Goal: Task Accomplishment & Management: Manage account settings

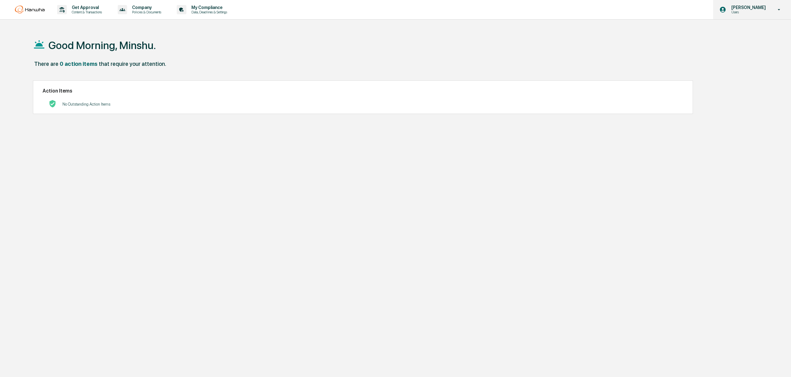
click at [754, 6] on p "[PERSON_NAME]" at bounding box center [748, 7] width 43 height 5
click at [746, 30] on li "Switch to Admin view..." at bounding box center [747, 31] width 87 height 11
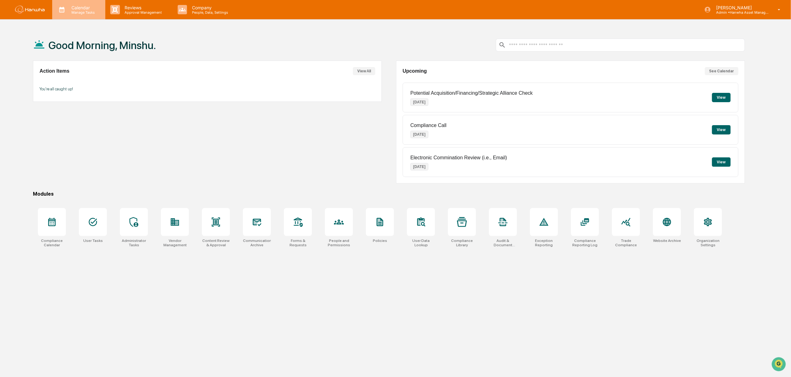
click at [96, 11] on p "Manage Tasks" at bounding box center [82, 12] width 31 height 4
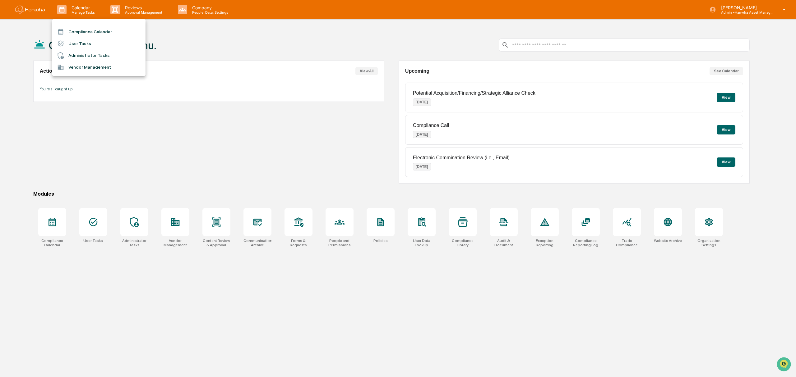
click at [144, 11] on div at bounding box center [398, 188] width 796 height 377
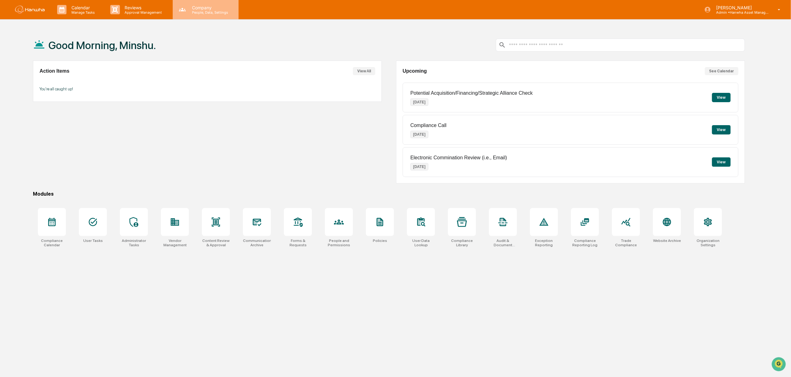
click at [184, 7] on icon at bounding box center [182, 9] width 9 height 9
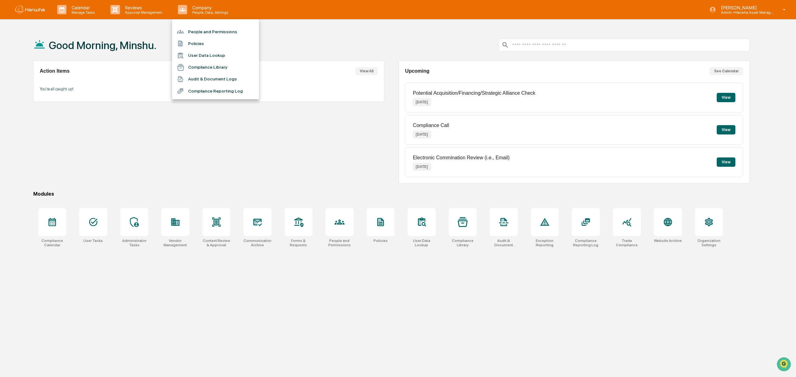
click at [214, 90] on li "Compliance Reporting Log" at bounding box center [215, 91] width 87 height 12
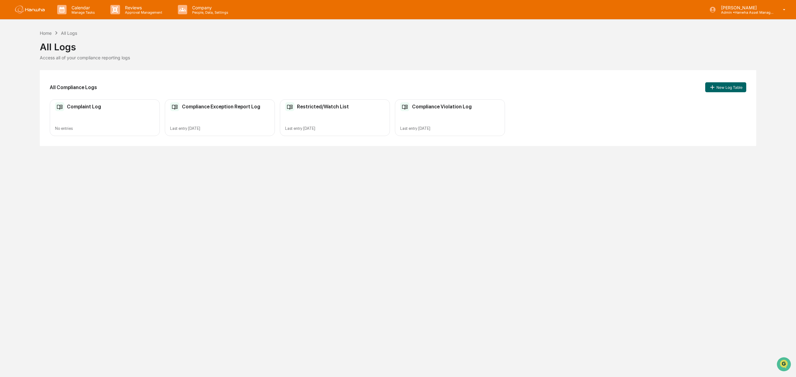
click at [333, 118] on div "Restricted/Watch List Last entry [DATE]" at bounding box center [335, 117] width 110 height 37
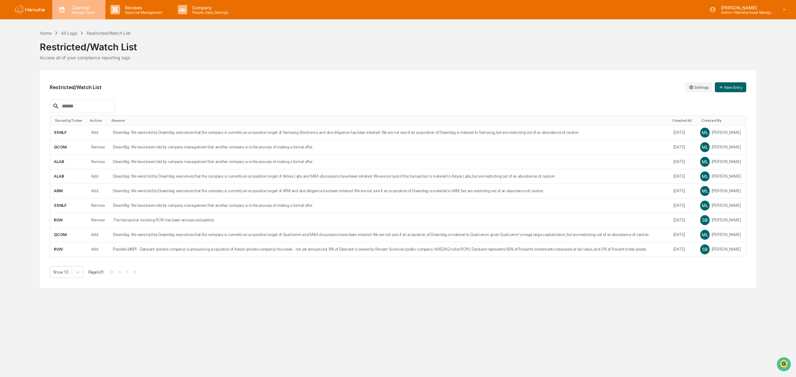
click at [79, 10] on p "Manage Tasks" at bounding box center [82, 12] width 31 height 4
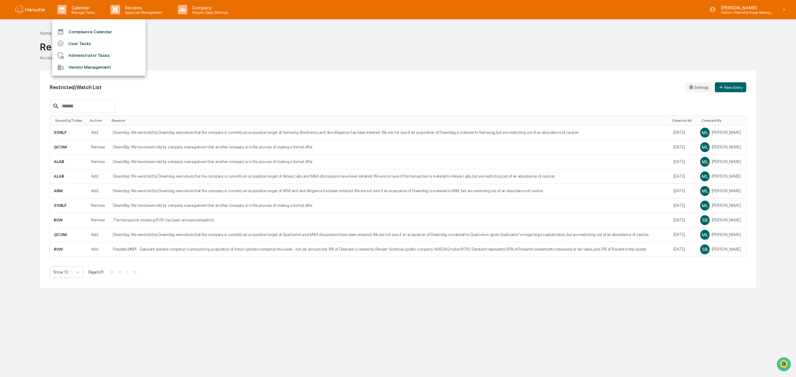
click at [117, 14] on div at bounding box center [398, 188] width 796 height 377
click at [124, 9] on p "Reviews" at bounding box center [142, 7] width 45 height 5
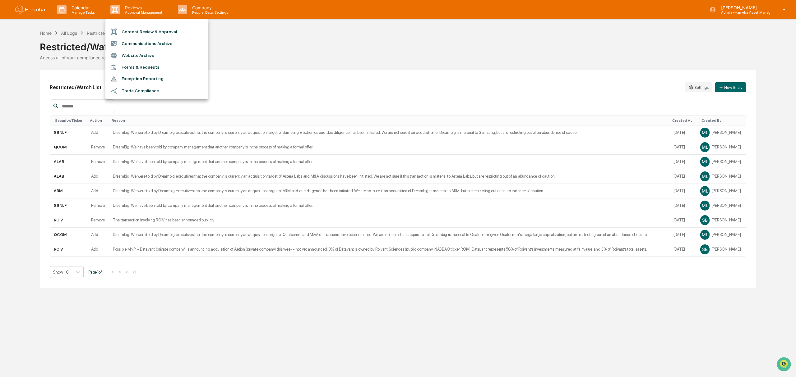
drag, startPoint x: 124, startPoint y: 79, endPoint x: 130, endPoint y: 75, distance: 6.3
click at [127, 64] on ul "Content Review & Approval Communications Archive Website Archive Forms & Reques…" at bounding box center [156, 59] width 103 height 80
click at [129, 88] on li "Trade Compliance" at bounding box center [156, 91] width 103 height 12
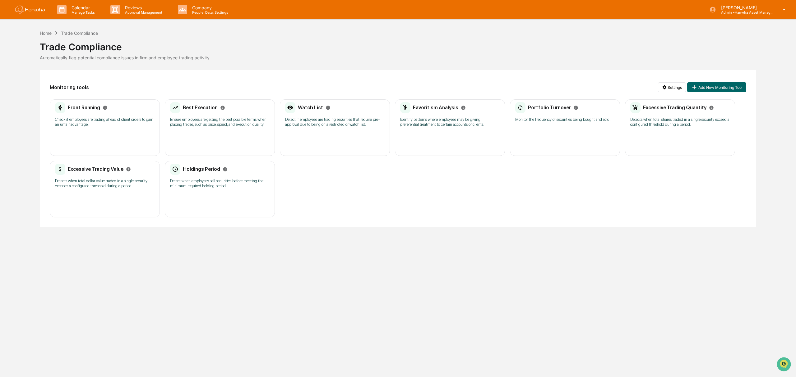
click at [345, 135] on div "Watch List Detect if employees are trading securities that require pre-approval…" at bounding box center [335, 127] width 110 height 57
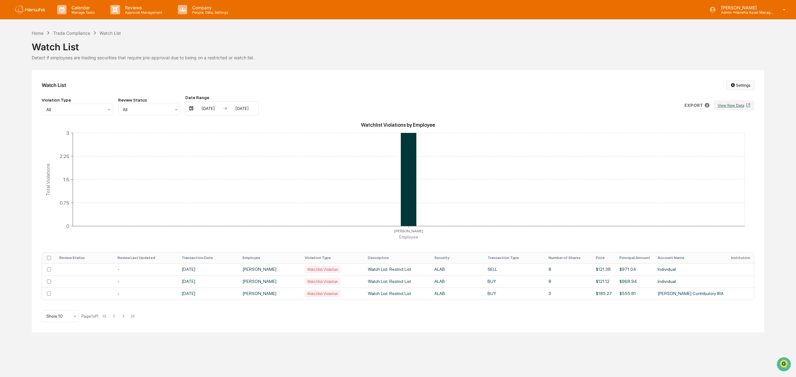
click at [744, 87] on html "Calendar Manage Tasks Reviews Approval Management Company People, Data, Setting…" at bounding box center [398, 188] width 796 height 377
click at [745, 107] on div "Manage Watch Lists" at bounding box center [742, 108] width 76 height 10
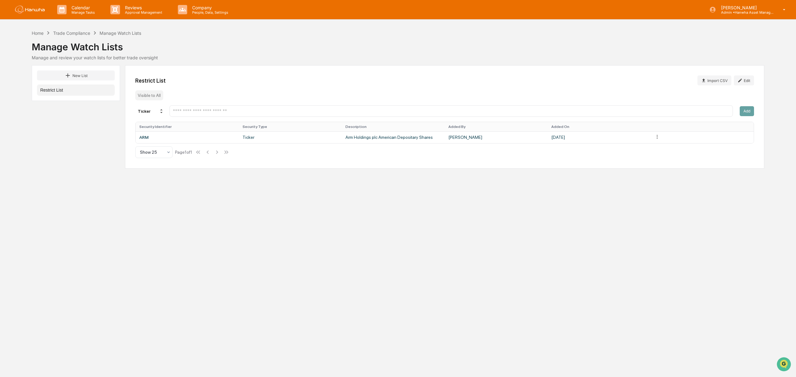
click at [564, 113] on input "text" at bounding box center [450, 111] width 557 height 6
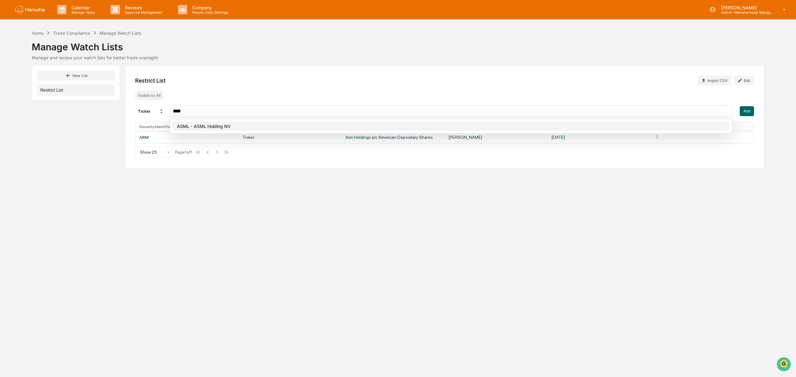
type input "****"
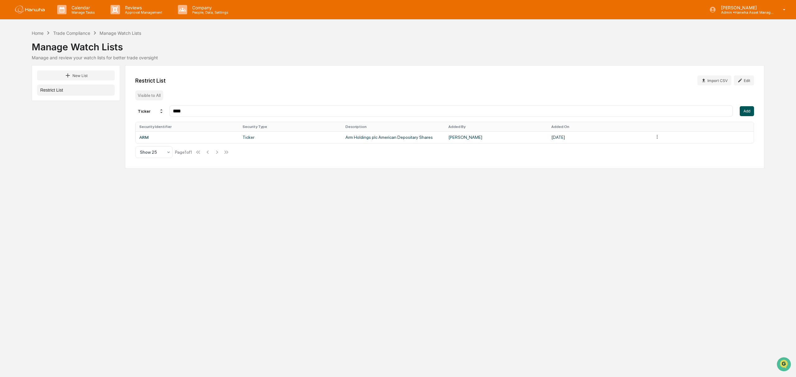
click at [752, 111] on button "Add" at bounding box center [746, 111] width 14 height 10
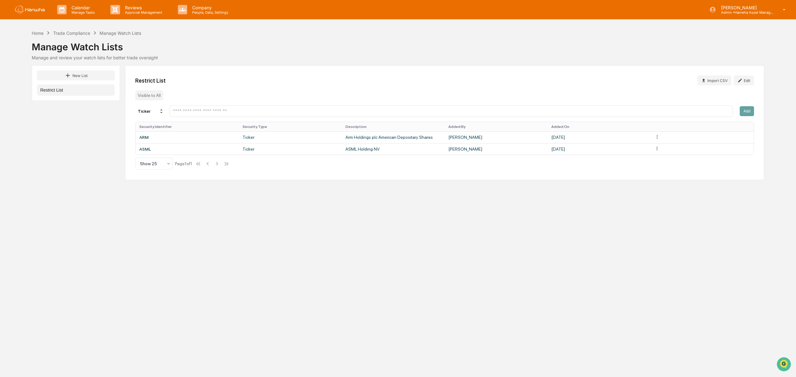
click at [332, 291] on div "Calendar Manage Tasks Reviews Approval Management Company People, Data, Setting…" at bounding box center [398, 188] width 796 height 377
click at [258, 57] on div "Manage and review your watch lists for better trade oversight" at bounding box center [398, 57] width 732 height 5
click at [214, 9] on p "Company" at bounding box center [209, 7] width 44 height 5
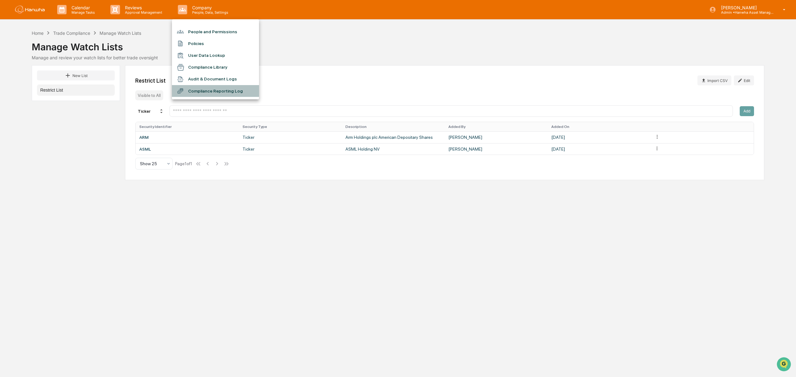
click at [223, 91] on li "Compliance Reporting Log" at bounding box center [215, 91] width 87 height 12
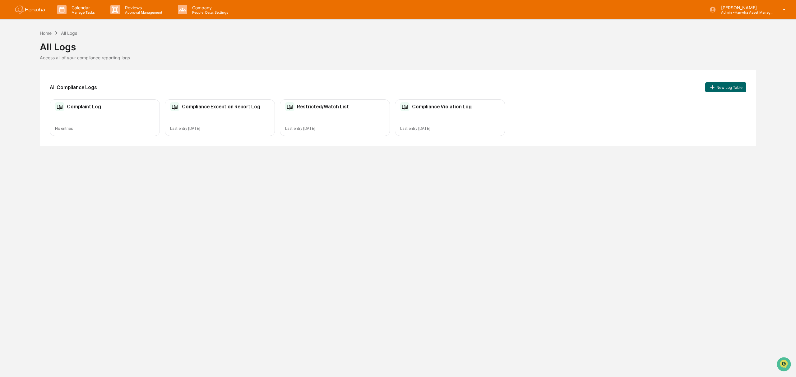
click at [329, 114] on div "Restricted/Watch List Last entry [DATE]" at bounding box center [335, 117] width 110 height 37
